Goal: Transaction & Acquisition: Purchase product/service

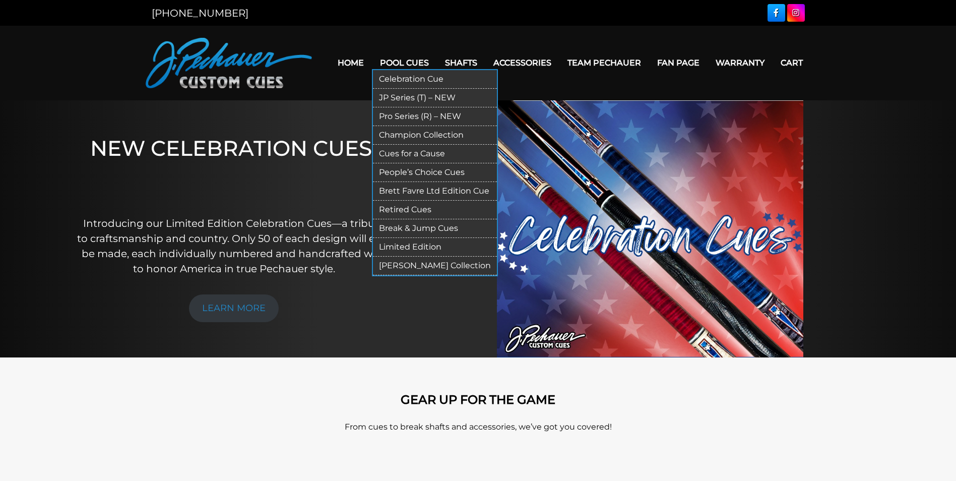
click at [408, 116] on link "Pro Series (R) – NEW" at bounding box center [435, 116] width 124 height 19
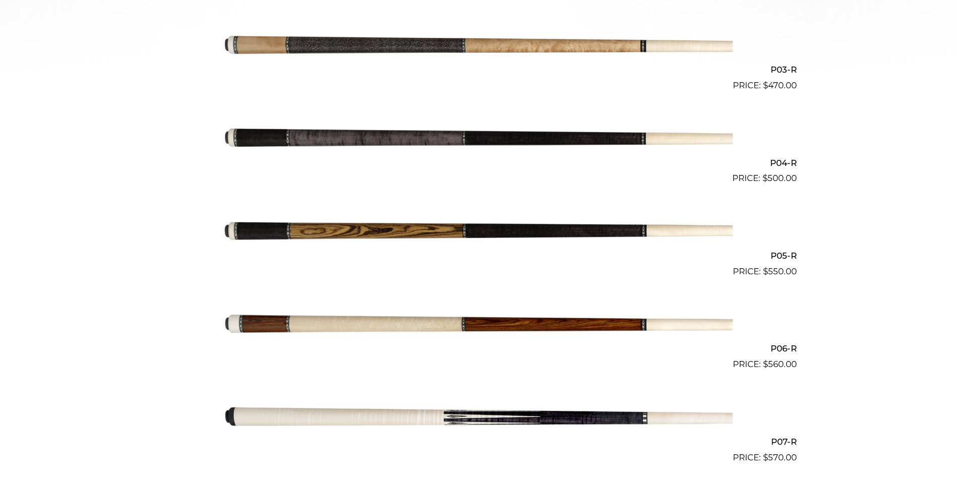
scroll to position [530, 0]
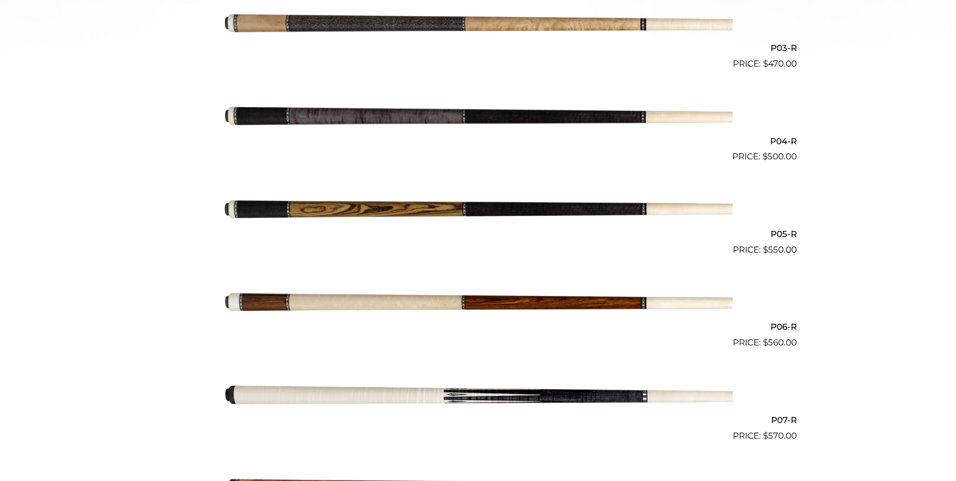
click at [323, 208] on img at bounding box center [478, 209] width 509 height 85
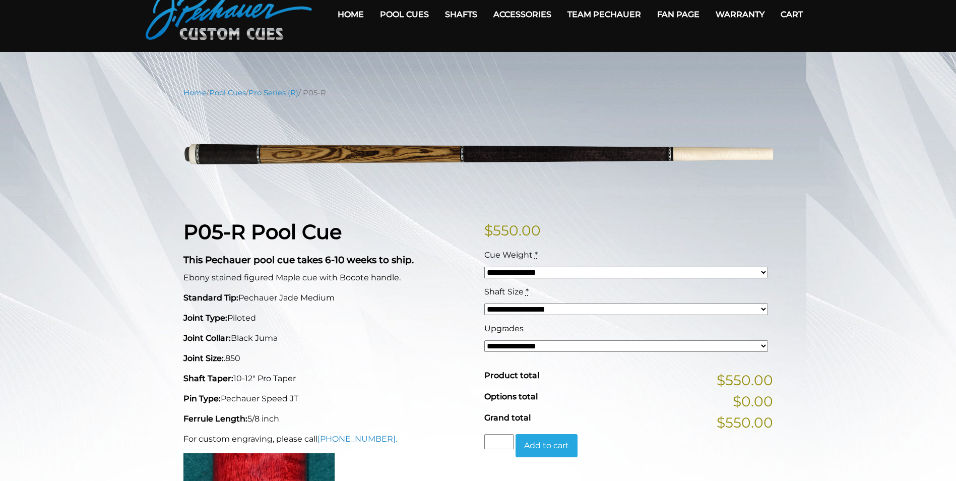
scroll to position [50, 0]
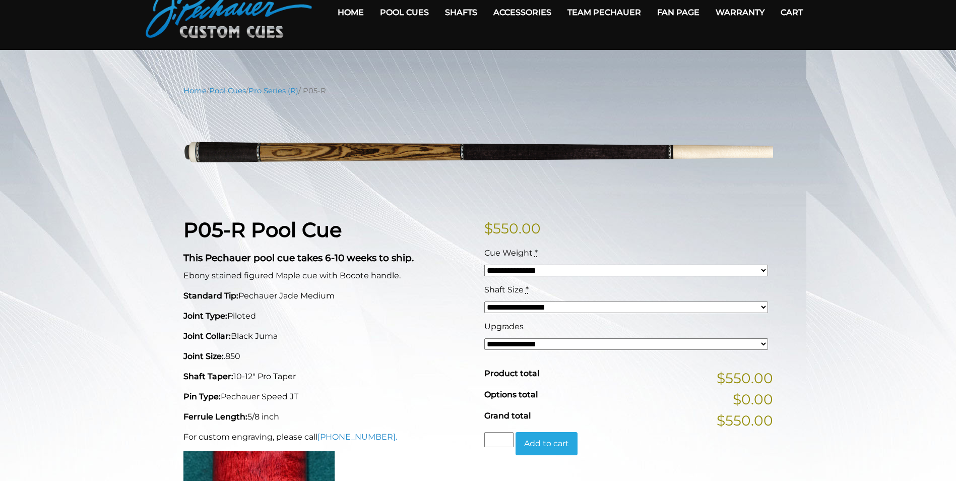
click at [765, 303] on select "**********" at bounding box center [626, 307] width 284 height 12
select select "*****"
click at [484, 301] on select "**********" at bounding box center [626, 307] width 284 height 12
click at [848, 294] on div "**********" at bounding box center [478, 434] width 956 height 699
click at [752, 345] on select "**********" at bounding box center [626, 344] width 284 height 12
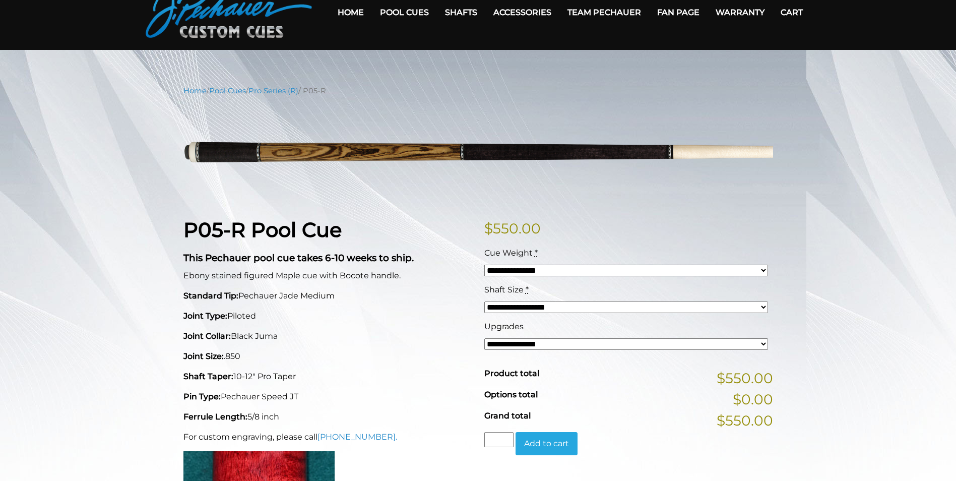
click at [856, 232] on div "**********" at bounding box center [478, 434] width 956 height 699
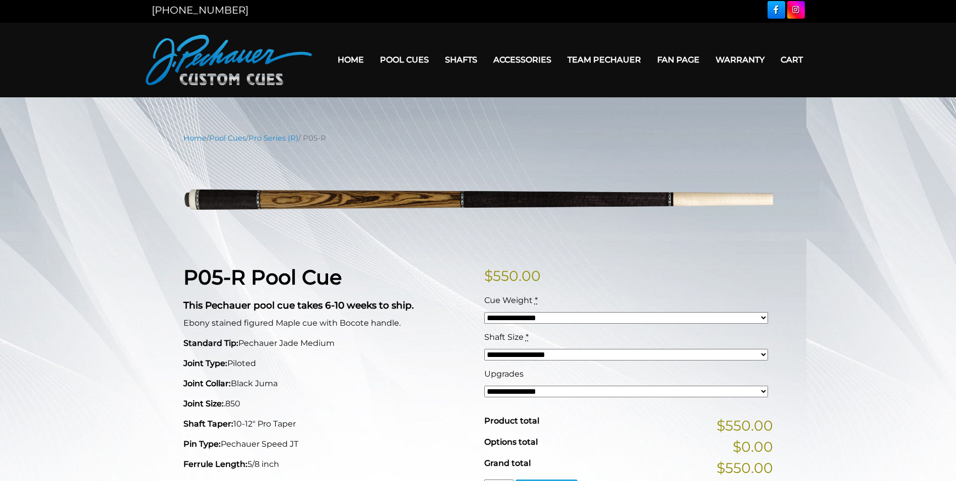
scroll to position [0, 0]
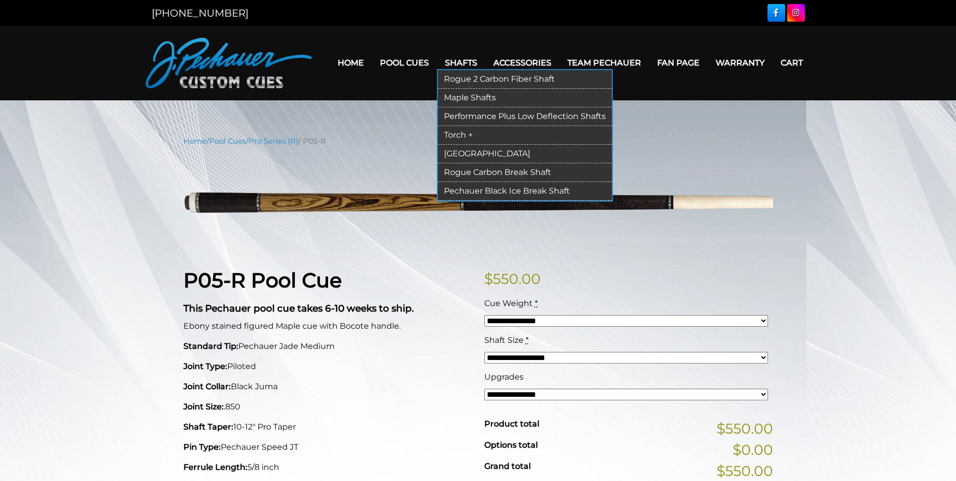
click at [461, 97] on link "Maple Shafts" at bounding box center [525, 98] width 174 height 19
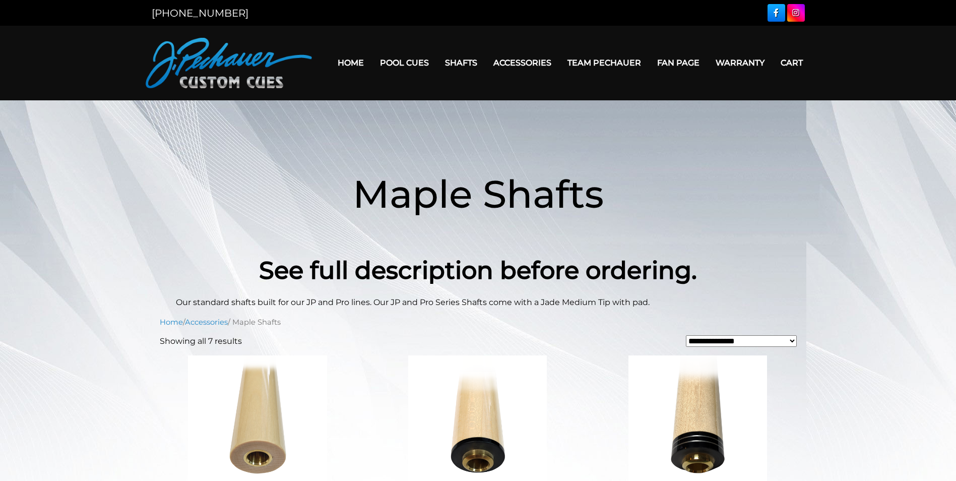
click at [596, 59] on link "Team Pechauer" at bounding box center [604, 63] width 90 height 26
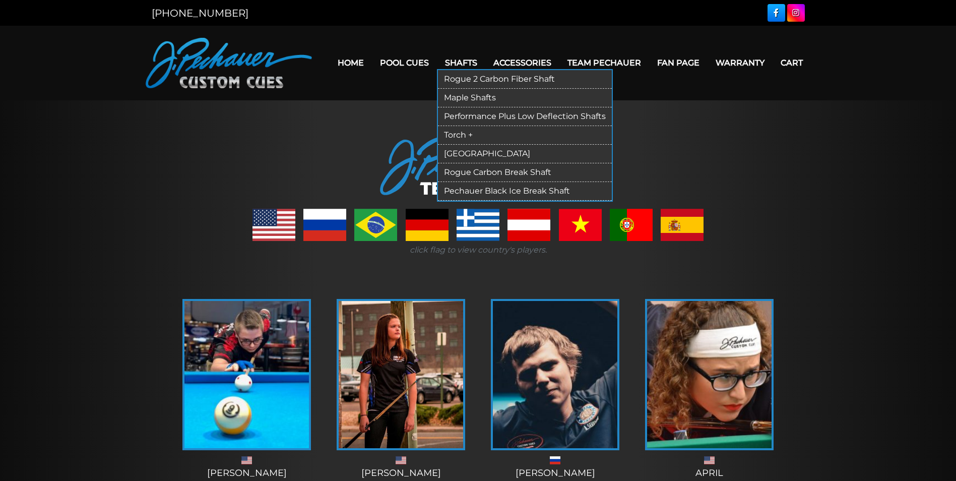
click at [463, 153] on link "[GEOGRAPHIC_DATA]" at bounding box center [525, 154] width 174 height 19
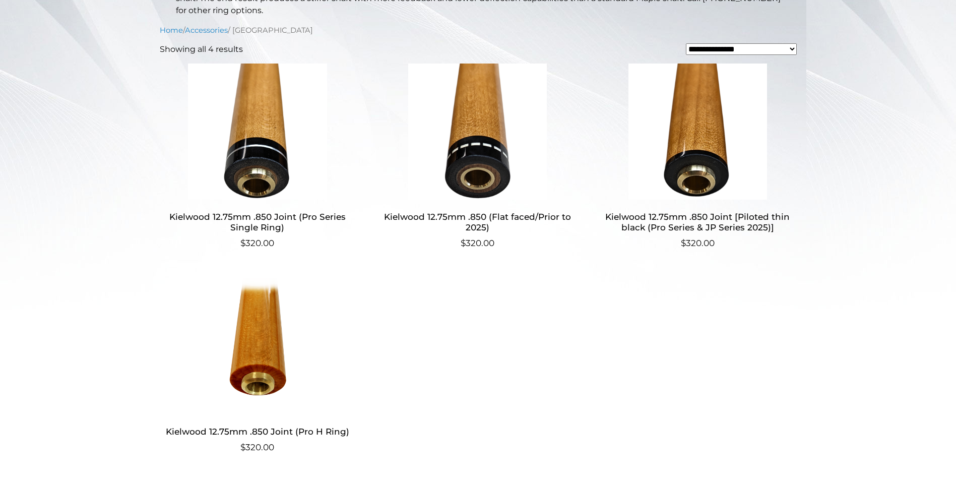
scroll to position [267, 0]
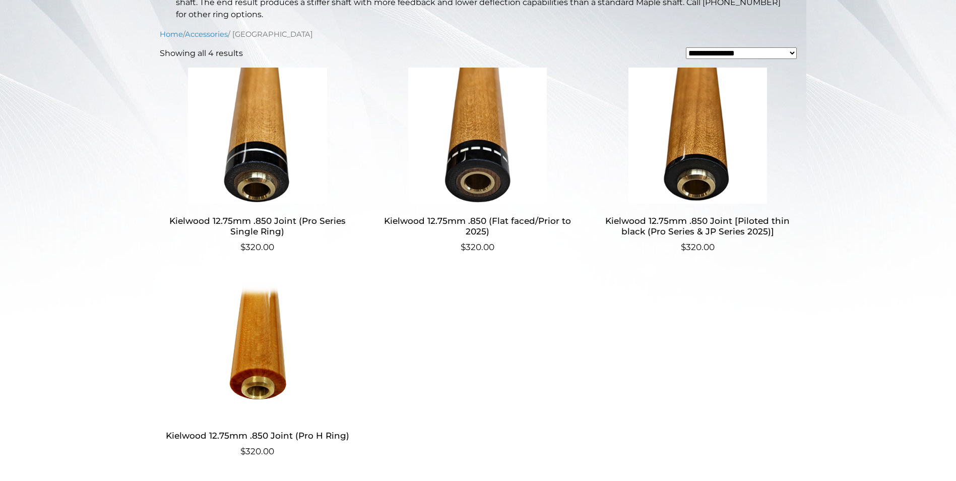
click at [271, 219] on h2 "Kielwood 12.75mm .850 Joint (Pro Series Single Ring)" at bounding box center [258, 226] width 196 height 29
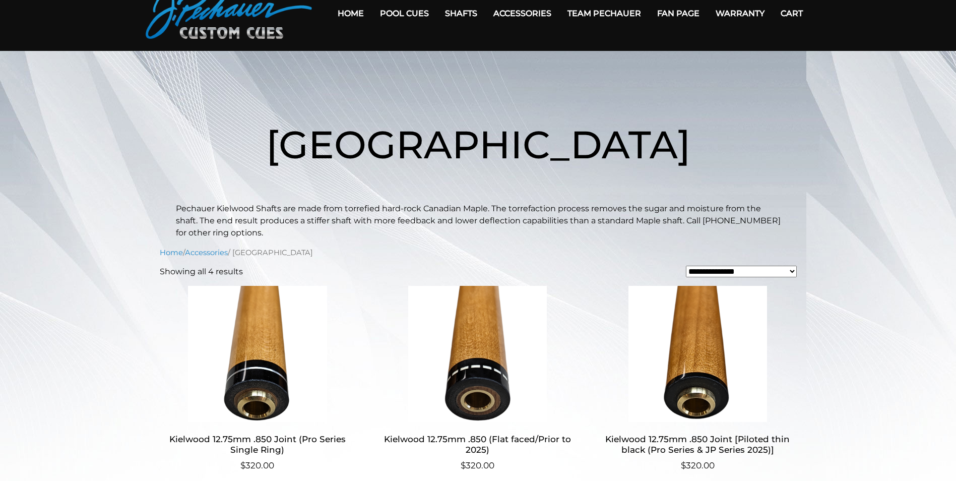
scroll to position [0, 0]
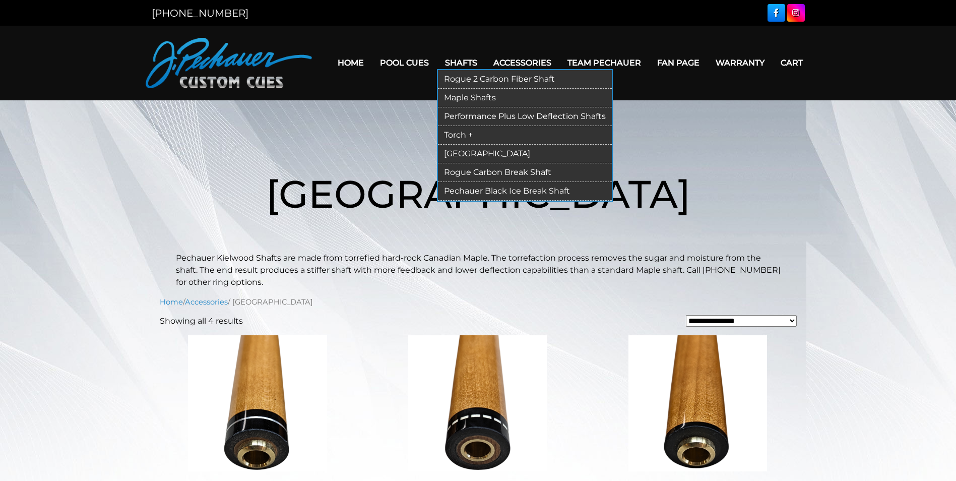
click at [467, 93] on link "Maple Shafts" at bounding box center [525, 98] width 174 height 19
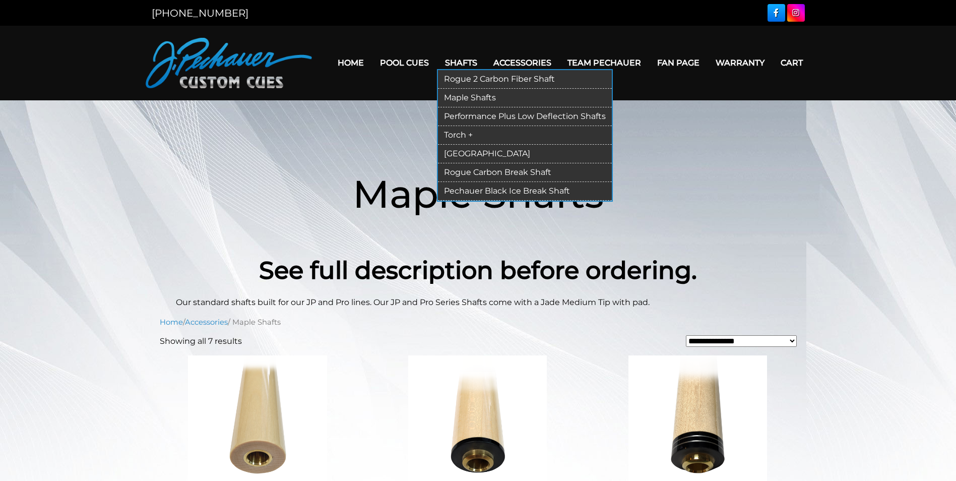
click at [551, 174] on link "Rogue Carbon Break Shaft" at bounding box center [525, 172] width 174 height 19
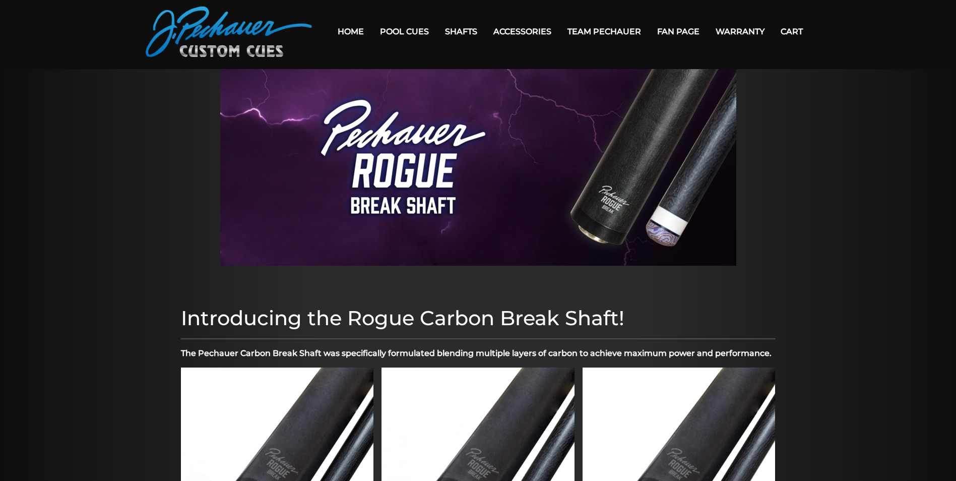
scroll to position [16, 0]
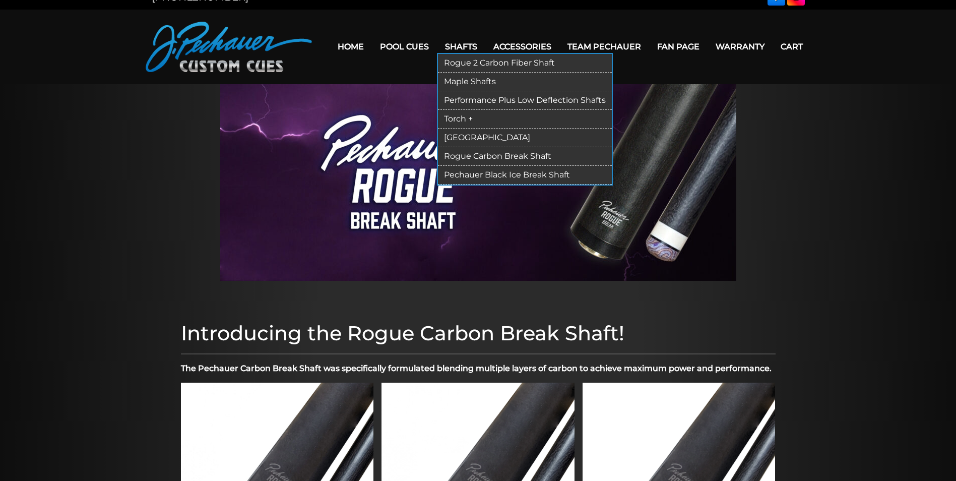
click at [466, 174] on link "Pechauer Black Ice Break Shaft" at bounding box center [525, 175] width 174 height 19
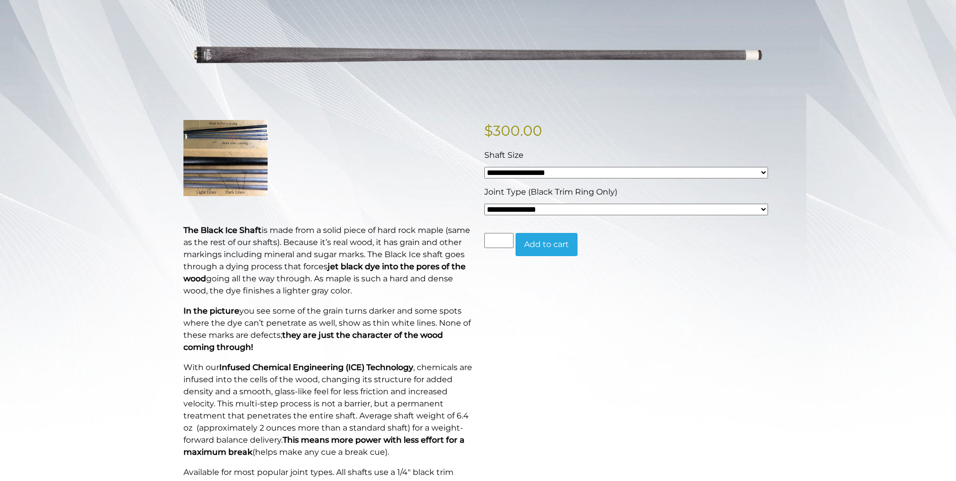
scroll to position [151, 0]
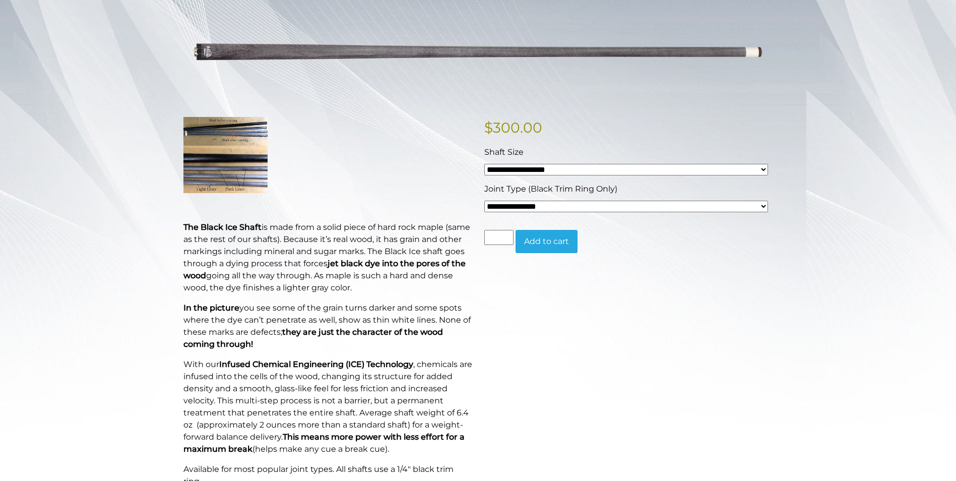
click at [748, 207] on select "**********" at bounding box center [626, 206] width 284 height 12
select select "*****"
click at [484, 200] on select "**********" at bounding box center [626, 206] width 284 height 12
click at [834, 231] on div "Home / Pool Cues / Break & Jump Cues / Pechauer Black Ice Break Shaft Hover to …" at bounding box center [478, 379] width 956 height 790
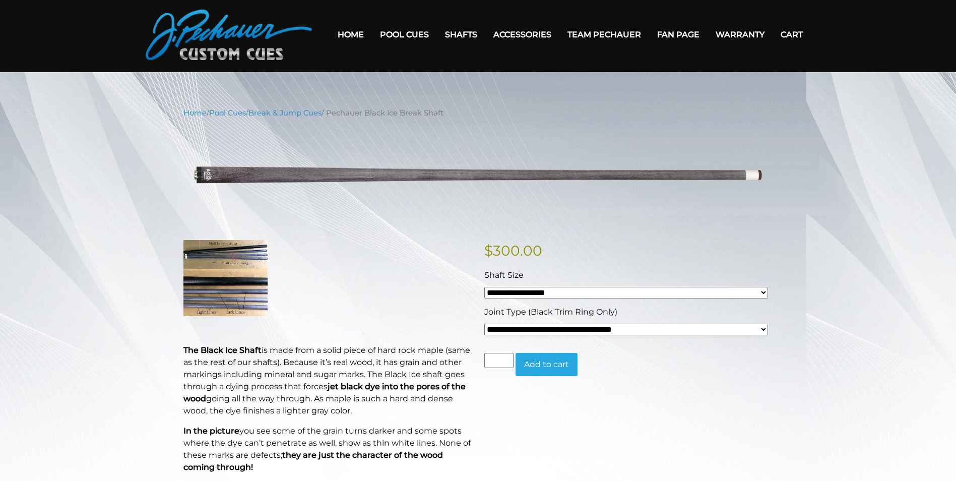
scroll to position [0, 0]
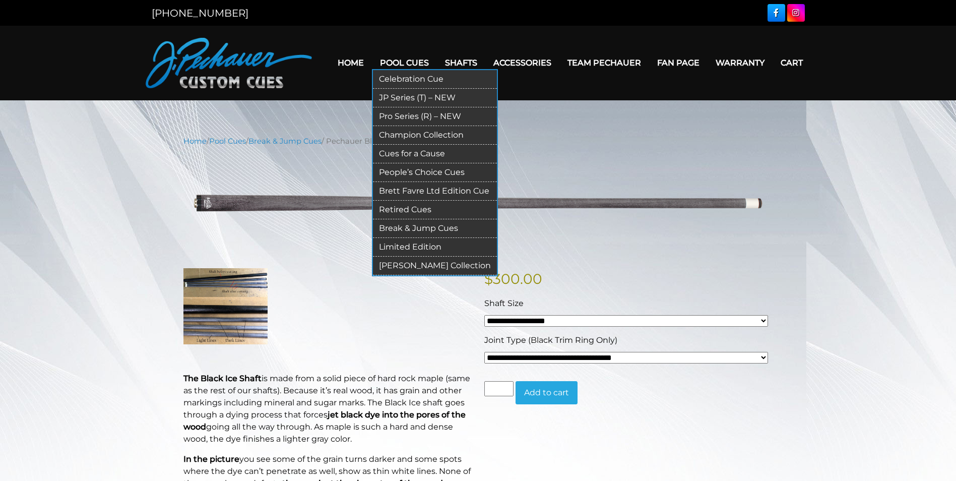
click at [411, 192] on link "Brett Favre Ltd Edition Cue" at bounding box center [435, 191] width 124 height 19
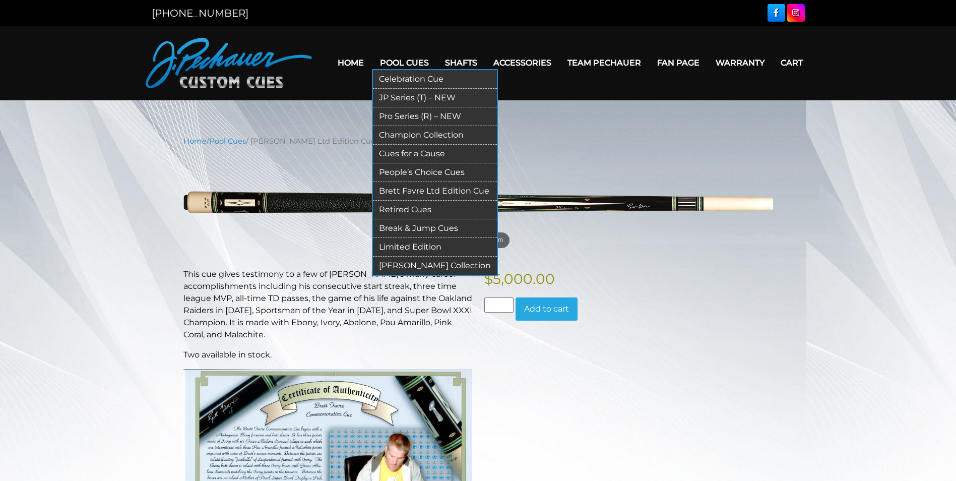
click at [406, 261] on link "[PERSON_NAME] Collection" at bounding box center [435, 265] width 124 height 19
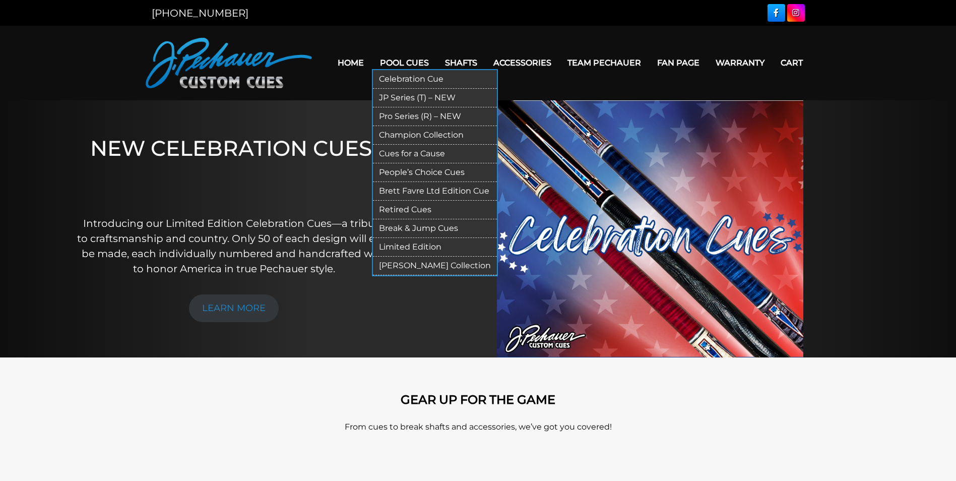
click at [416, 79] on link "Celebration Cue" at bounding box center [435, 79] width 124 height 19
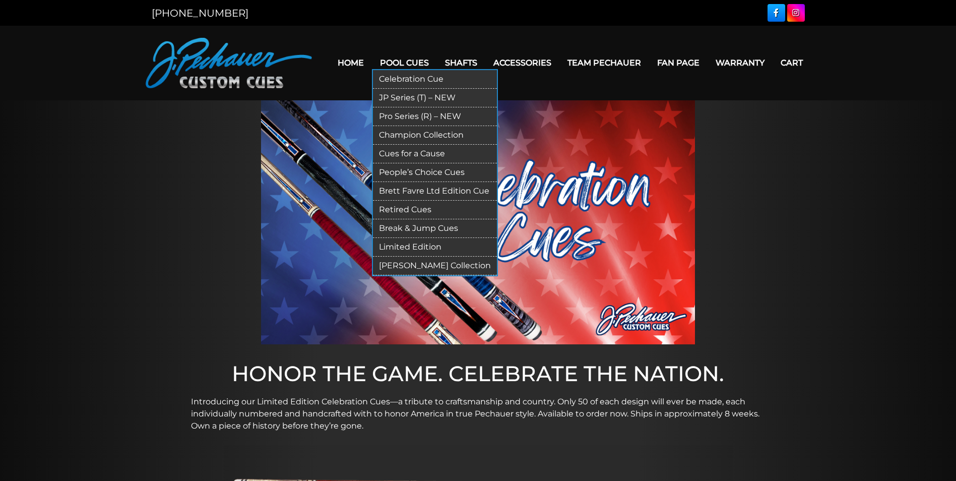
click at [417, 134] on link "Champion Collection" at bounding box center [435, 135] width 124 height 19
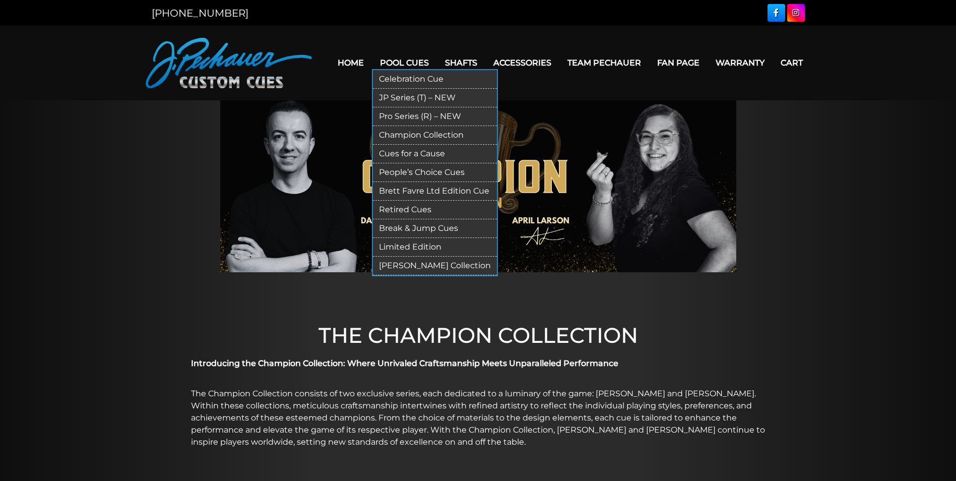
click at [415, 170] on link "People’s Choice Cues" at bounding box center [435, 172] width 124 height 19
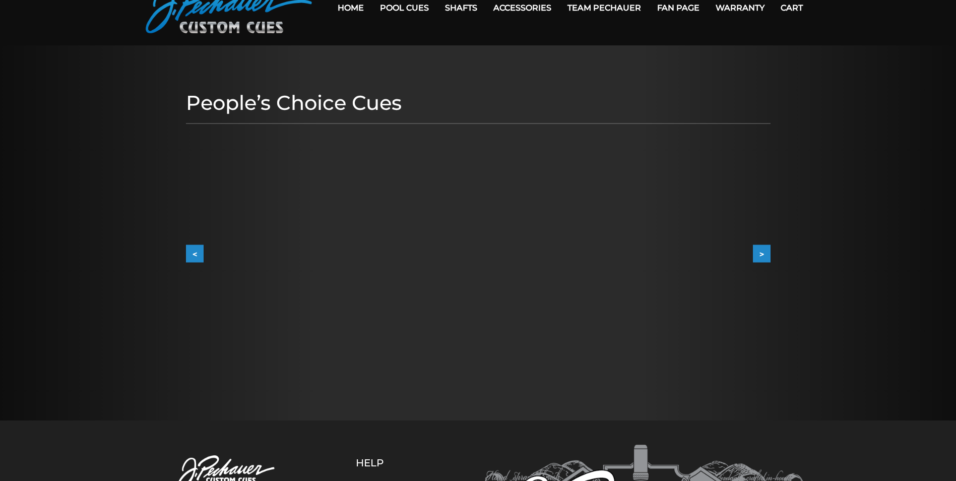
scroll to position [49, 0]
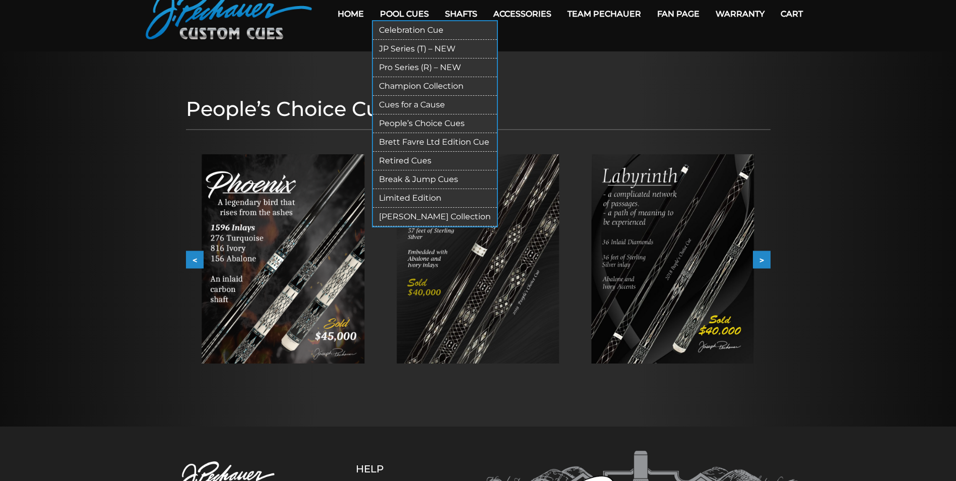
click at [415, 164] on link "Retired Cues" at bounding box center [435, 161] width 124 height 19
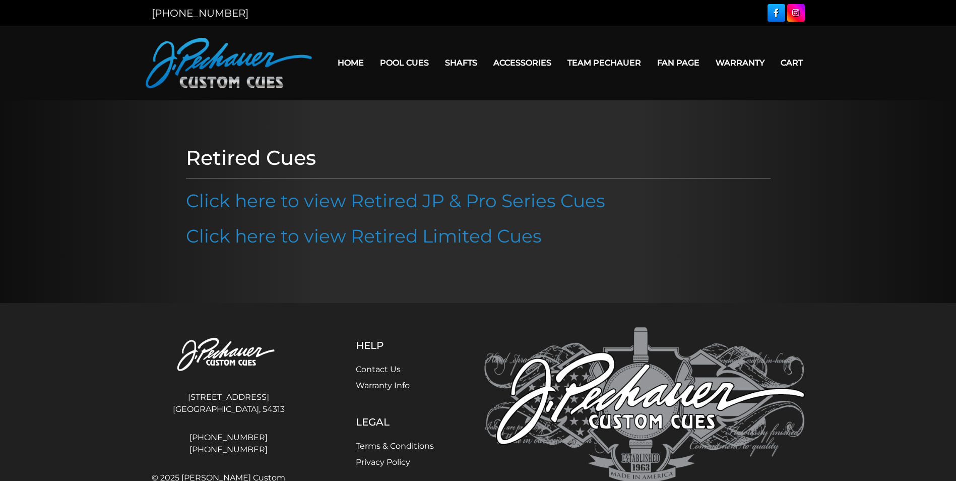
scroll to position [51, 0]
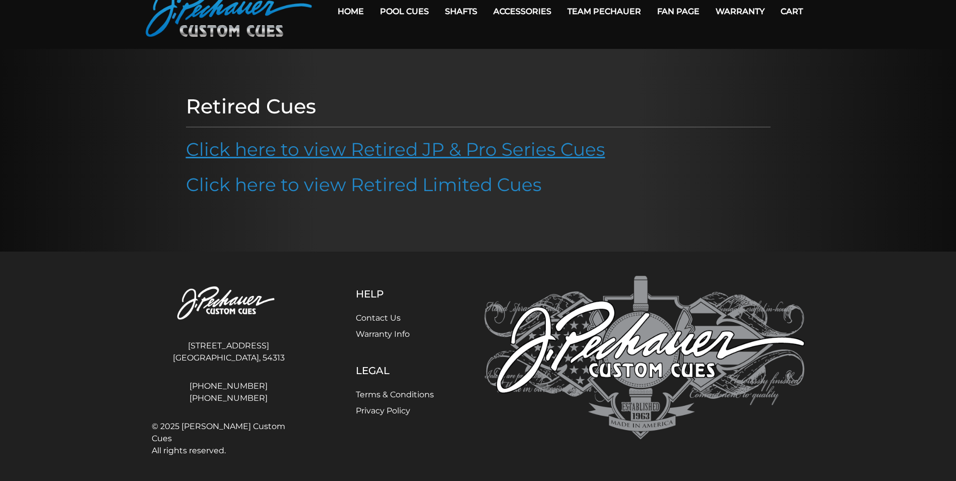
click at [347, 149] on link "Click here to view Retired JP & Pro Series Cues" at bounding box center [395, 149] width 419 height 22
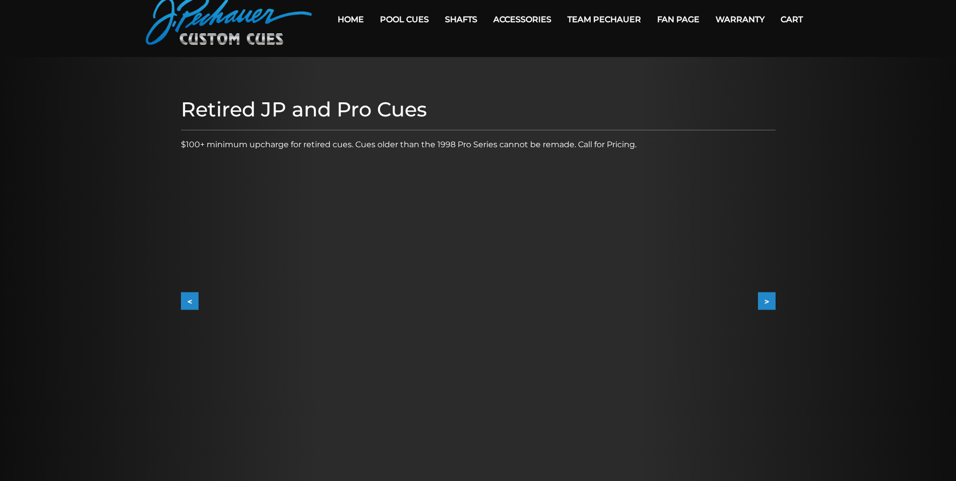
scroll to position [43, 0]
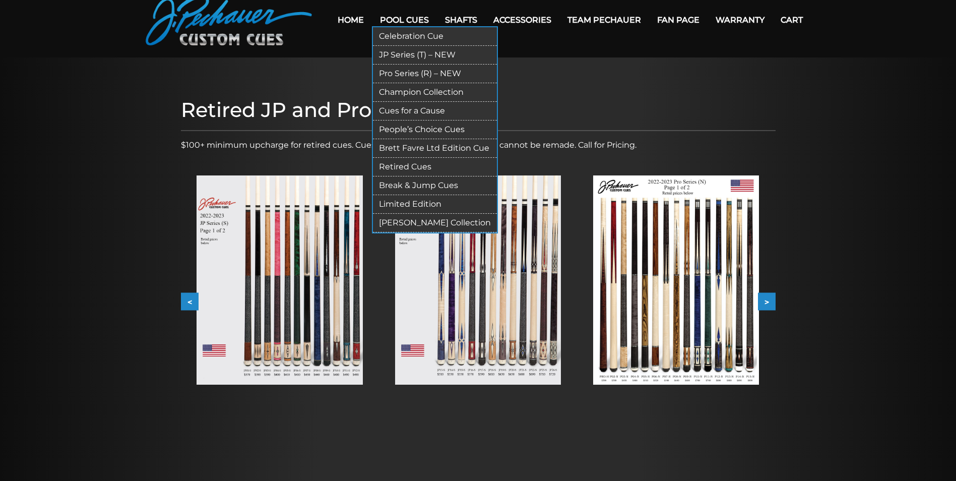
click at [426, 106] on link "Cues for a Cause" at bounding box center [435, 111] width 124 height 19
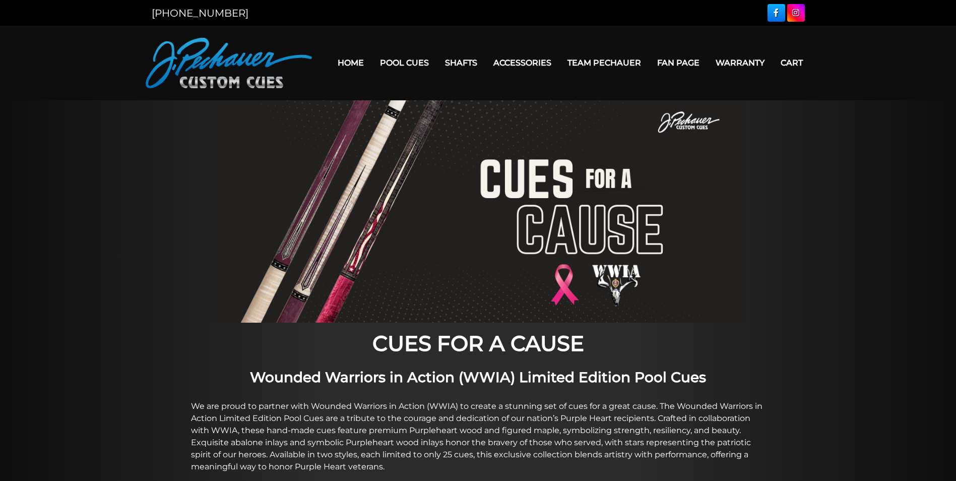
drag, startPoint x: 399, startPoint y: 193, endPoint x: 832, endPoint y: 215, distance: 433.3
click at [832, 215] on div at bounding box center [478, 211] width 956 height 222
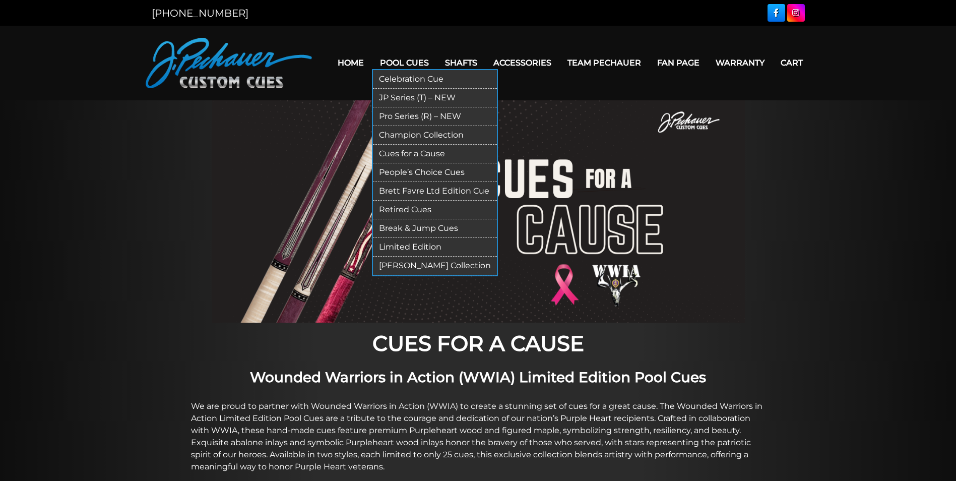
click at [409, 235] on link "Break & Jump Cues" at bounding box center [435, 228] width 124 height 19
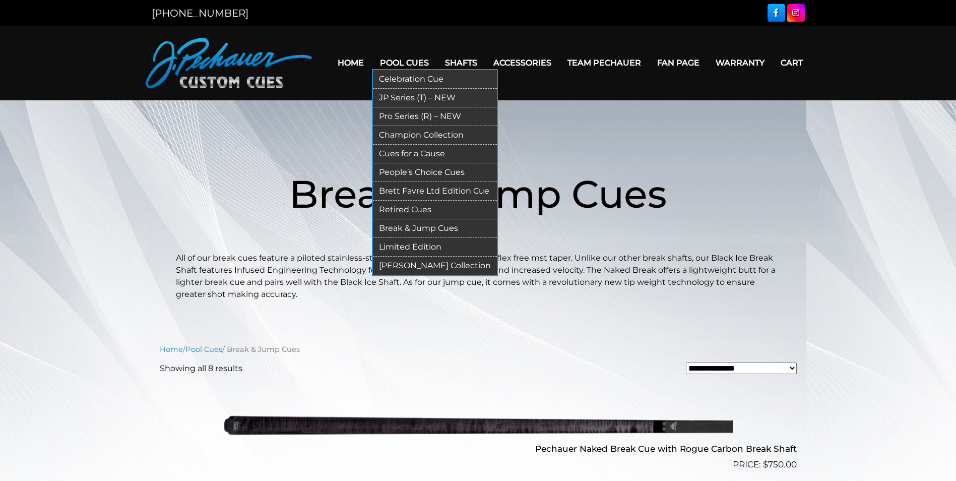
click at [409, 117] on link "Pro Series (R) – NEW" at bounding box center [435, 116] width 124 height 19
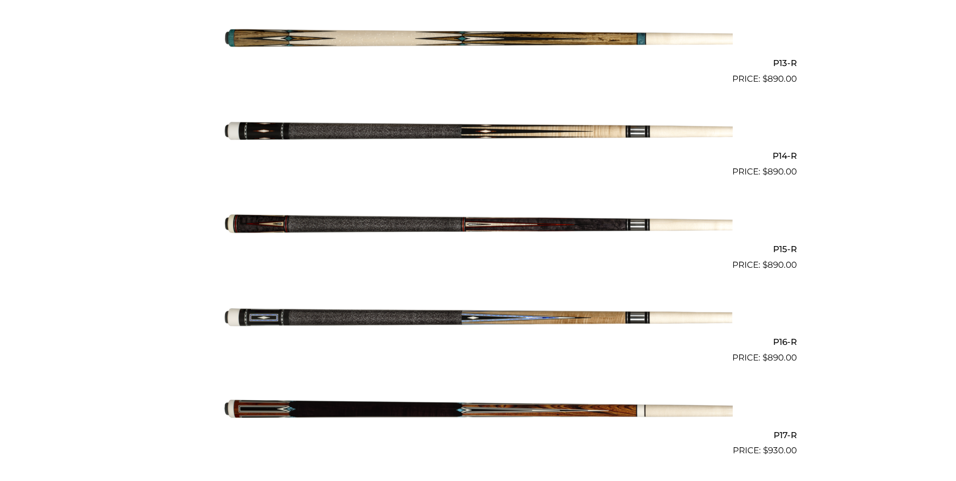
scroll to position [1446, 0]
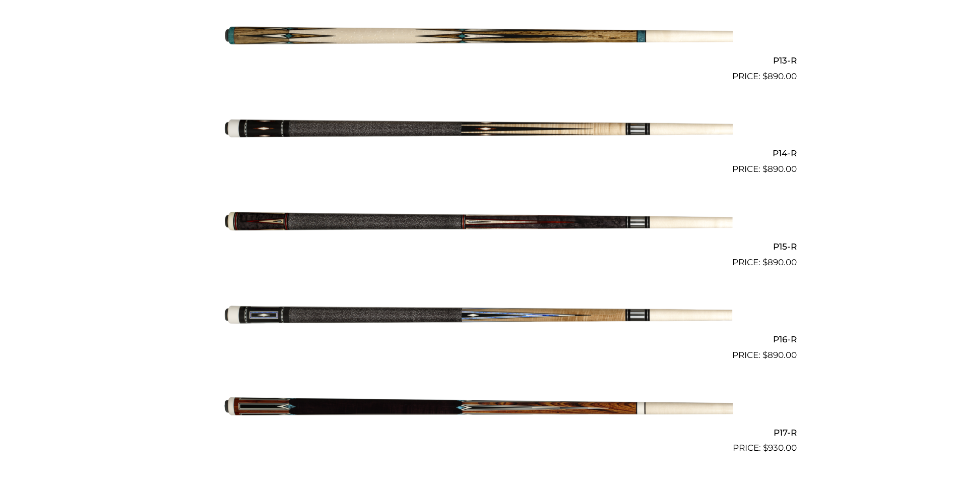
click at [632, 129] on img at bounding box center [478, 129] width 509 height 85
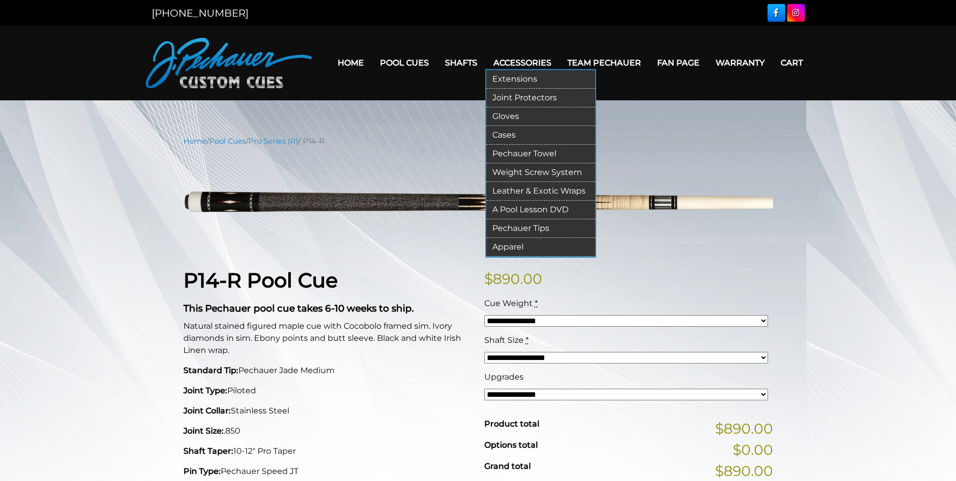
click at [525, 82] on link "Extensions" at bounding box center [540, 79] width 109 height 19
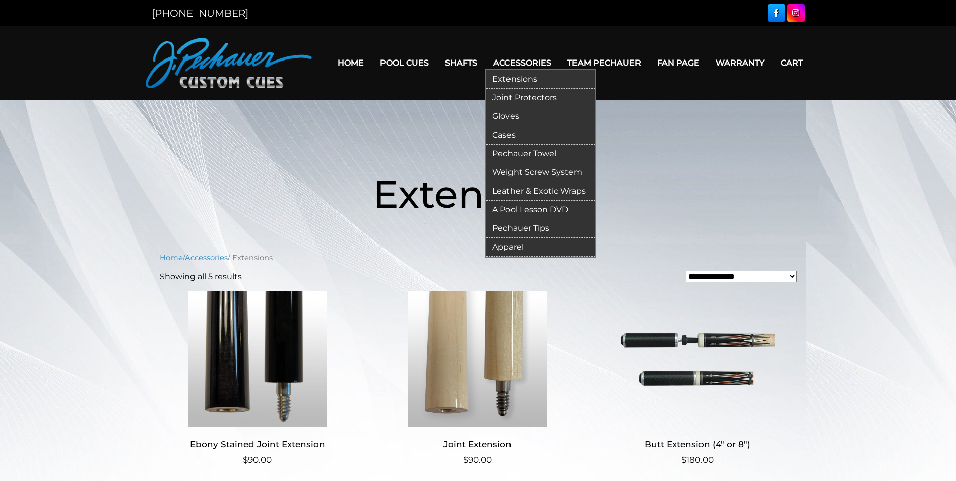
click at [505, 140] on link "Cases" at bounding box center [540, 135] width 109 height 19
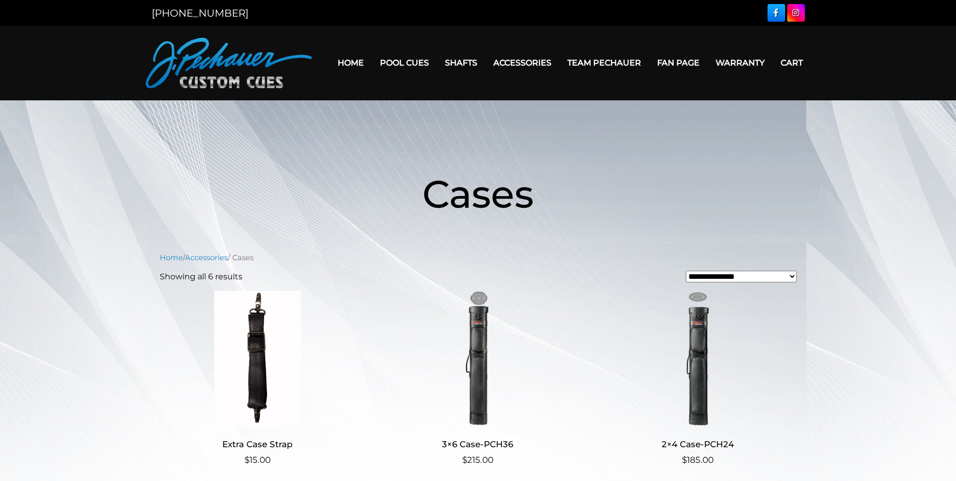
drag, startPoint x: 0, startPoint y: 0, endPoint x: 869, endPoint y: 201, distance: 892.4
click at [869, 201] on header "Cases" at bounding box center [478, 194] width 956 height 116
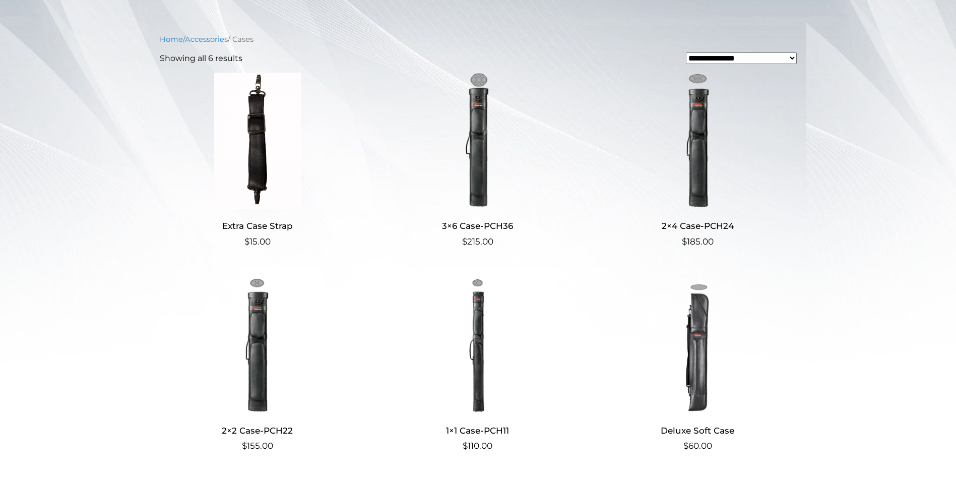
scroll to position [213, 0]
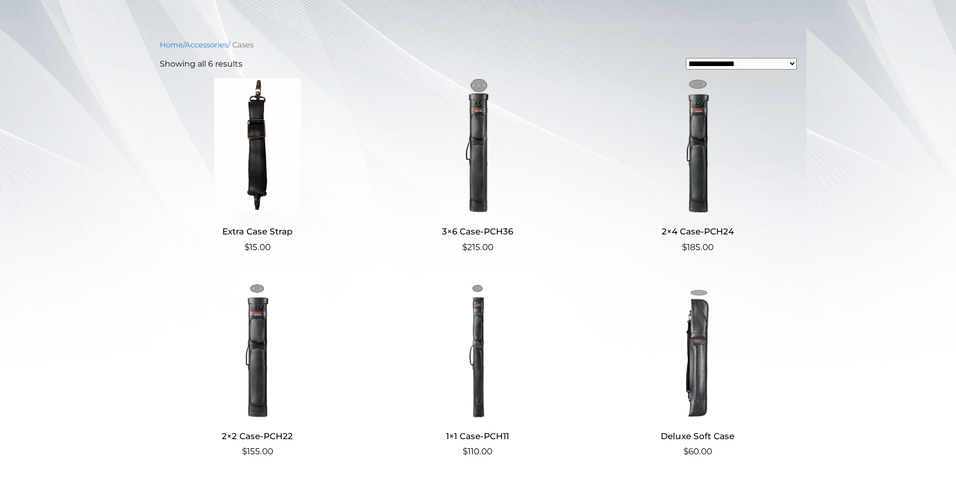
click at [478, 186] on img at bounding box center [477, 146] width 196 height 136
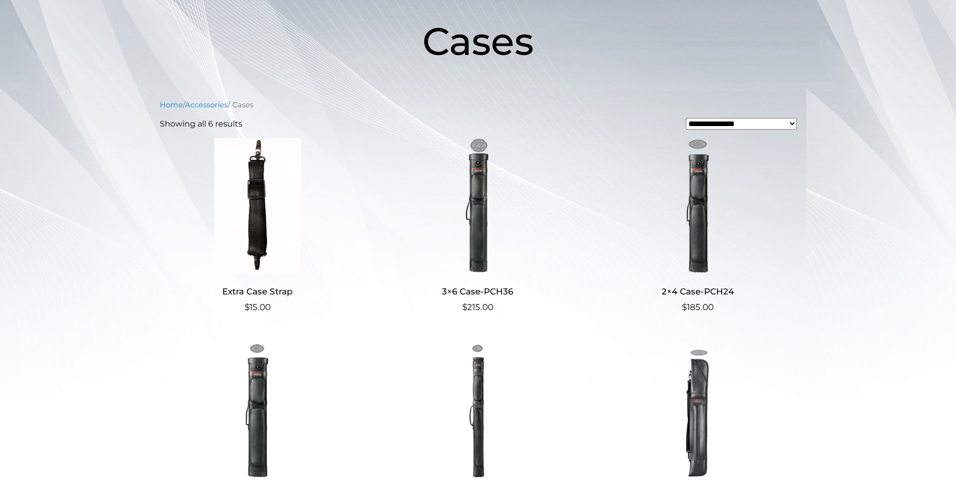
scroll to position [0, 0]
